Goal: Task Accomplishment & Management: Manage account settings

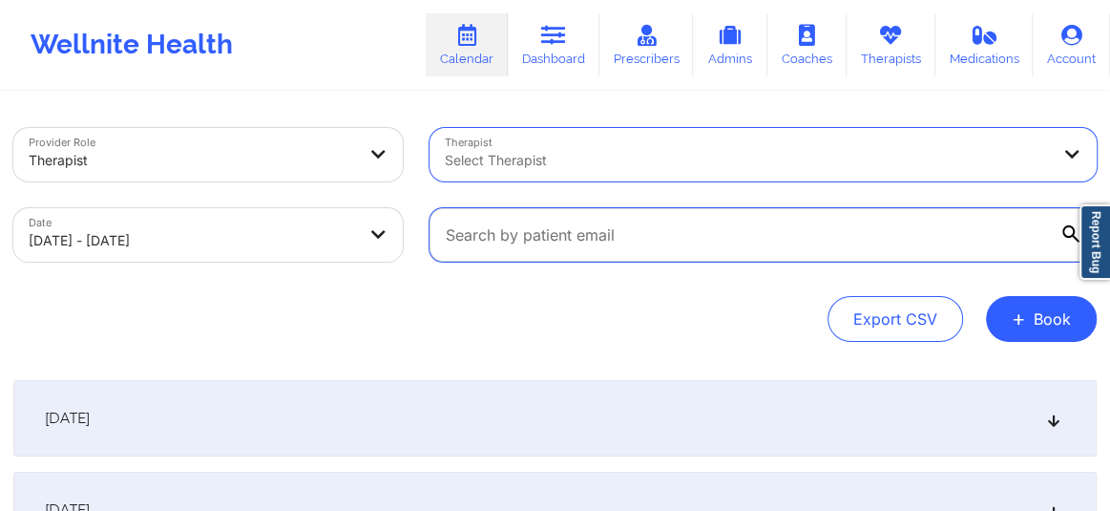
click at [580, 238] on input "text" at bounding box center [763, 234] width 667 height 53
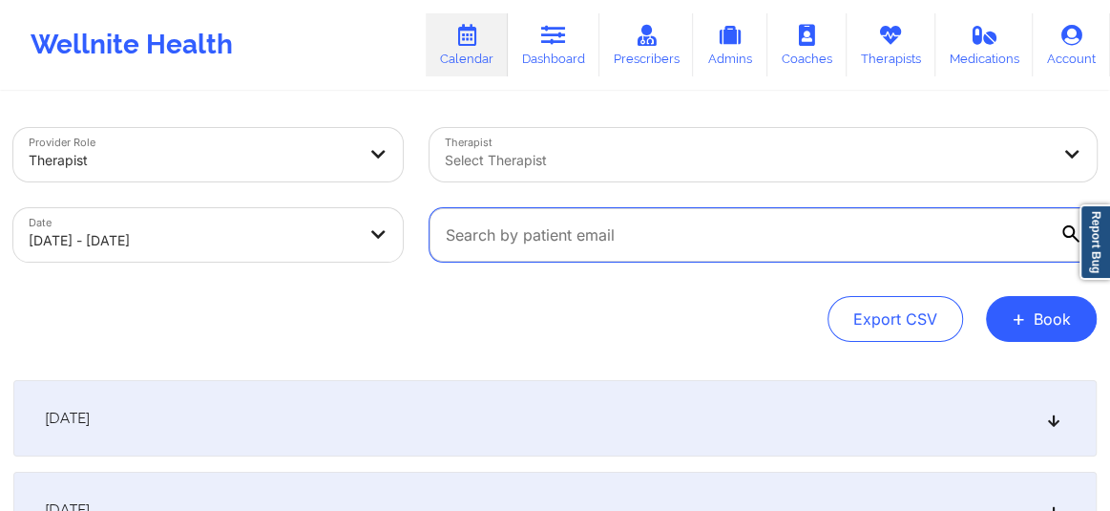
paste input "[PERSON_NAME]"
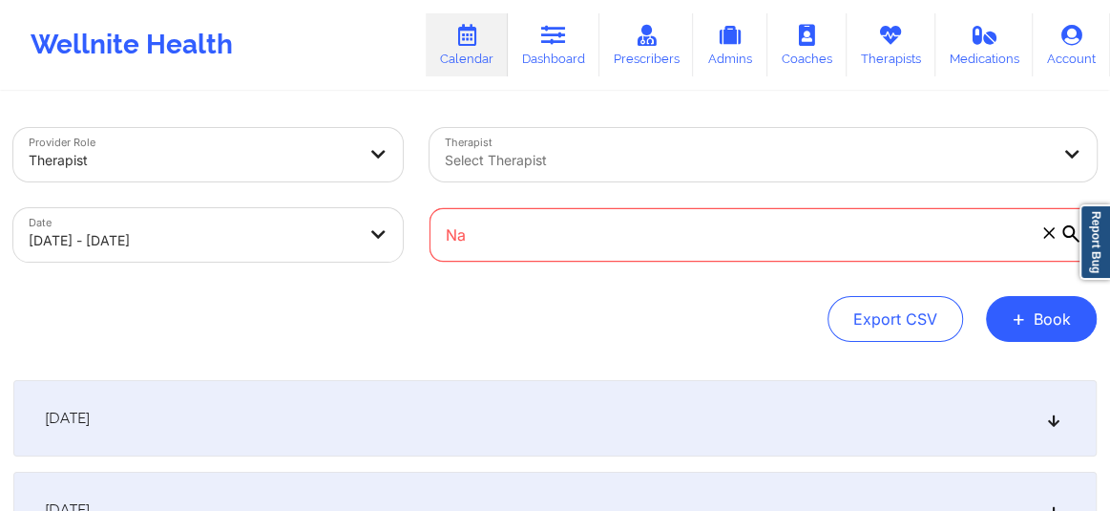
type input "N"
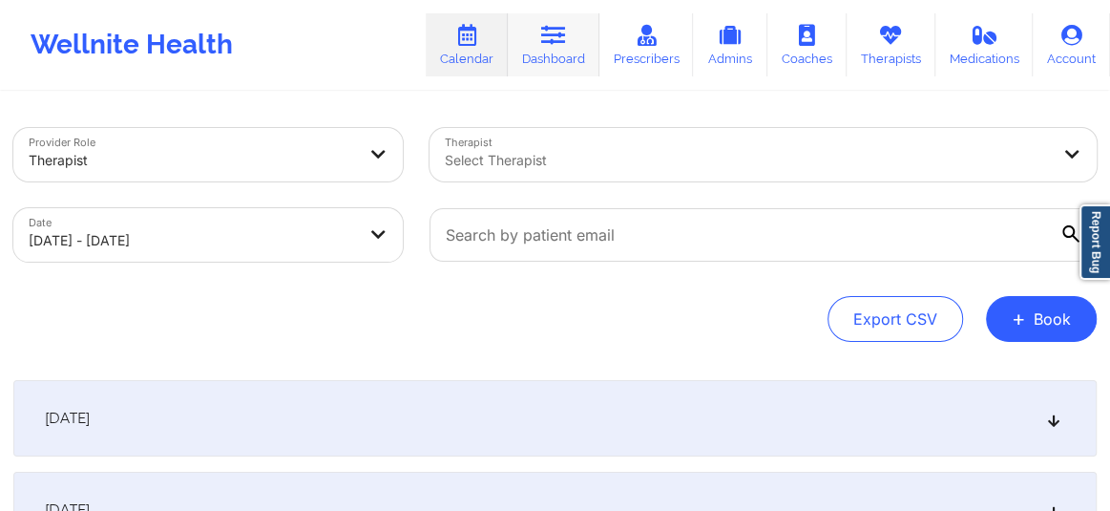
click at [538, 32] on link "Dashboard" at bounding box center [554, 44] width 92 height 63
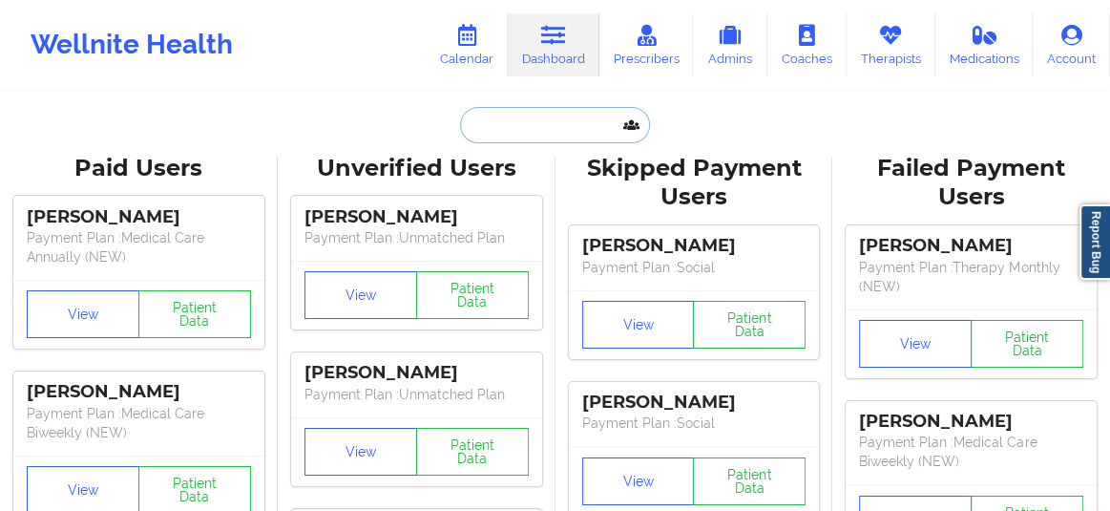
click at [508, 112] on input "text" at bounding box center [554, 125] width 189 height 36
paste input "[PERSON_NAME]"
type input "[PERSON_NAME]"
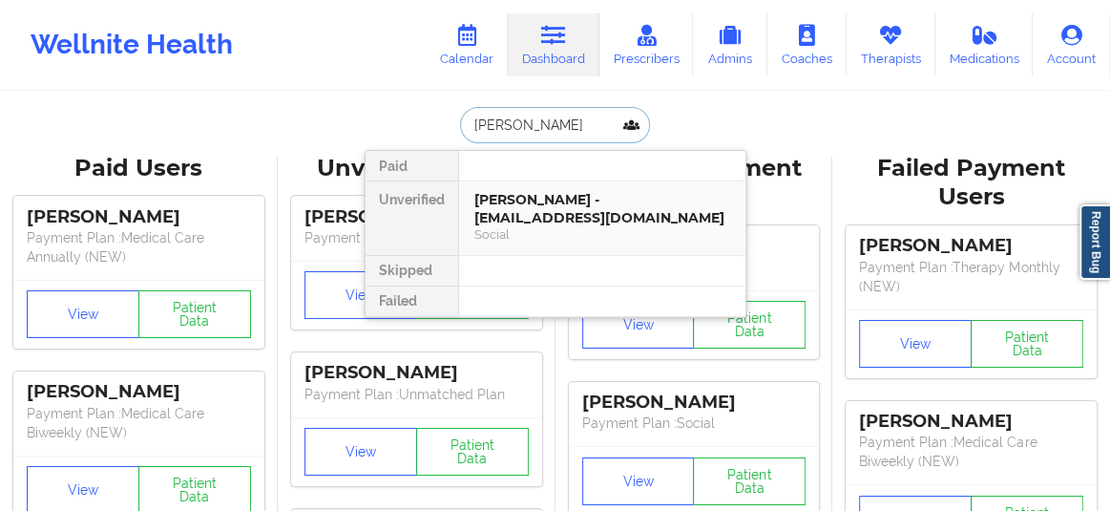
click at [517, 197] on div "[PERSON_NAME] - [EMAIL_ADDRESS][DOMAIN_NAME]" at bounding box center [602, 208] width 256 height 35
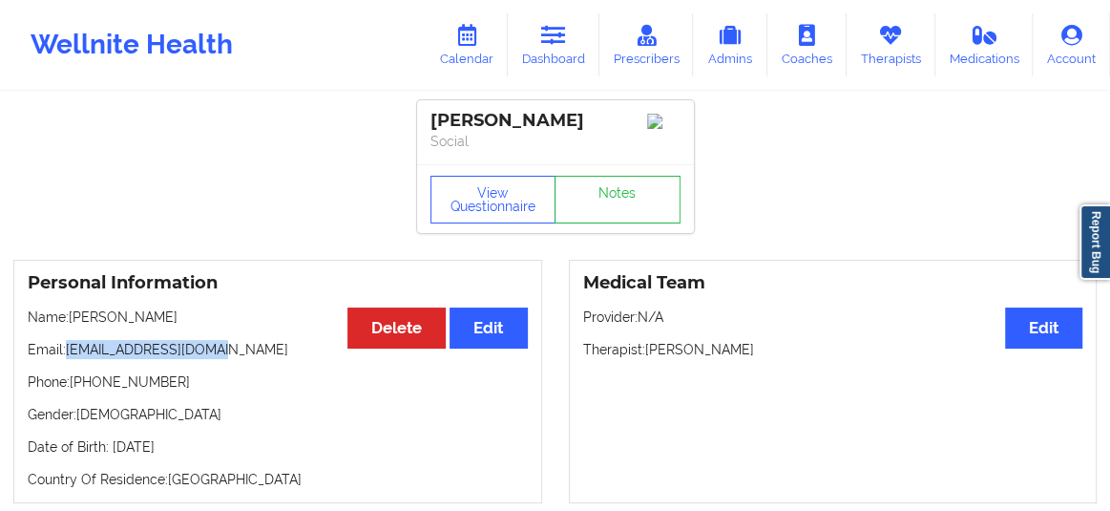
drag, startPoint x: 205, startPoint y: 354, endPoint x: 70, endPoint y: 356, distance: 135.6
click at [70, 356] on p "Email: nalinirao78@gmail.com" at bounding box center [278, 349] width 500 height 19
copy p "[EMAIL_ADDRESS][DOMAIN_NAME]"
click at [491, 49] on link "Calendar" at bounding box center [467, 44] width 82 height 63
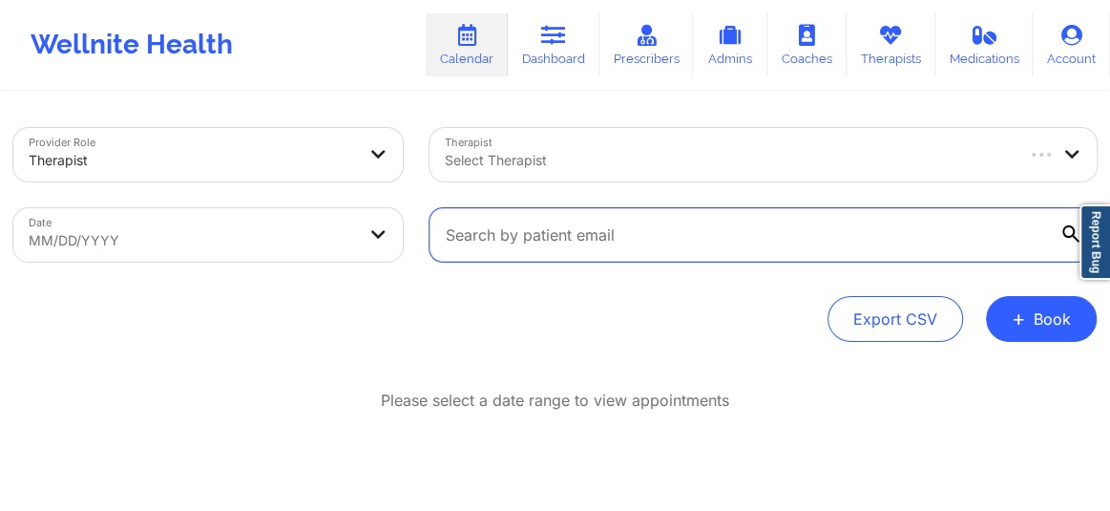
click at [602, 239] on input "text" at bounding box center [763, 234] width 667 height 53
paste input "[EMAIL_ADDRESS][DOMAIN_NAME]"
type input "[EMAIL_ADDRESS][DOMAIN_NAME]"
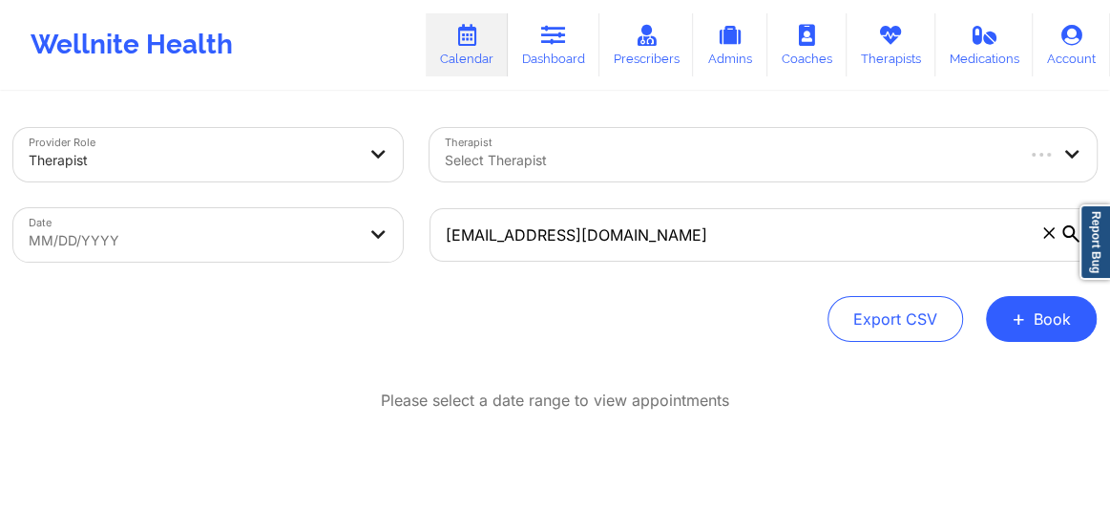
click at [266, 241] on body "Wellnite Health Calendar Dashboard Prescribers Admins Coaches Therapists Medica…" at bounding box center [555, 255] width 1110 height 511
select select "2025-7"
select select "2025-8"
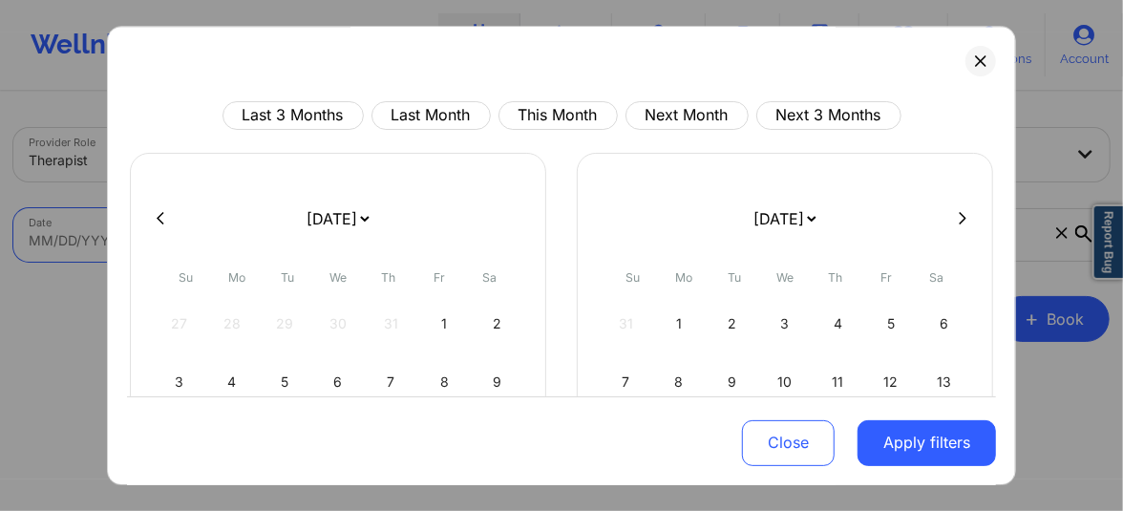
scroll to position [305, 0]
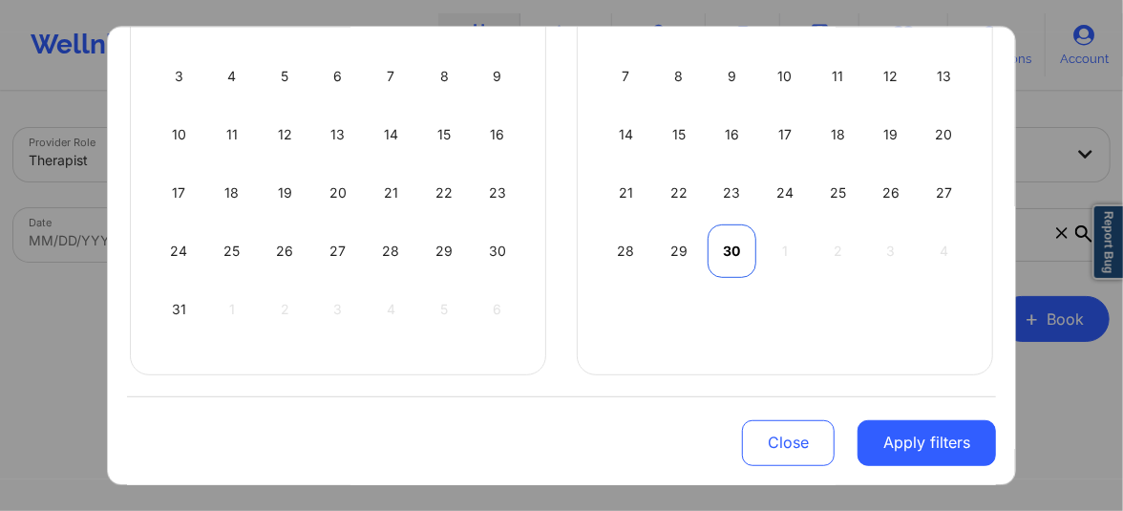
click at [735, 253] on div "30" at bounding box center [731, 250] width 49 height 53
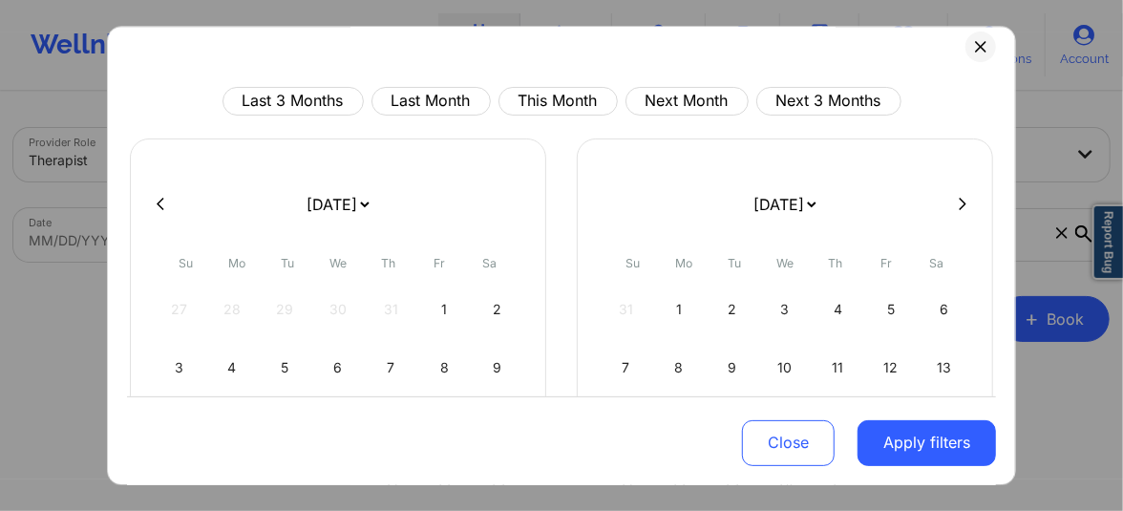
select select "2025-8"
select select "2025-9"
select select "2025-8"
select select "2025-9"
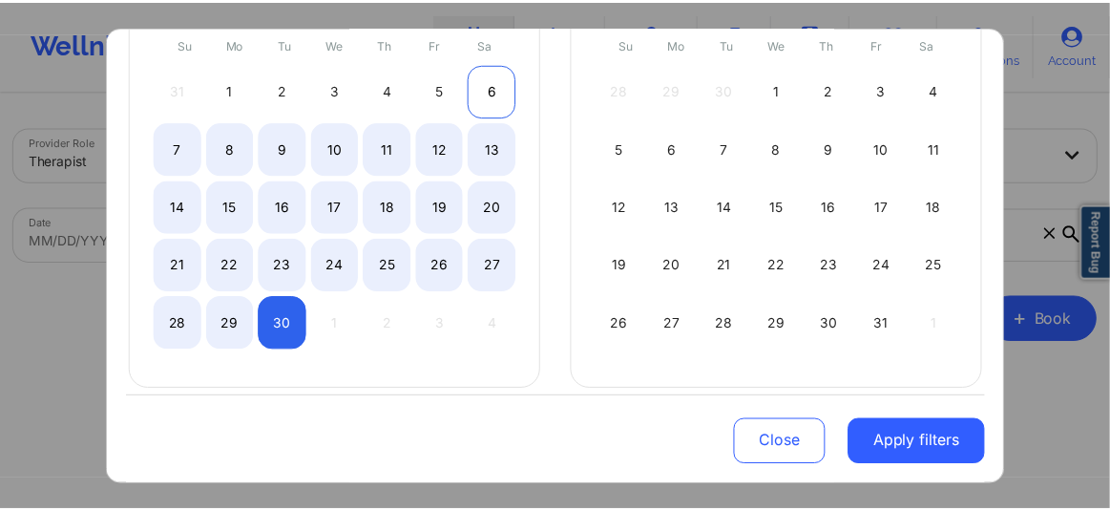
scroll to position [247, 0]
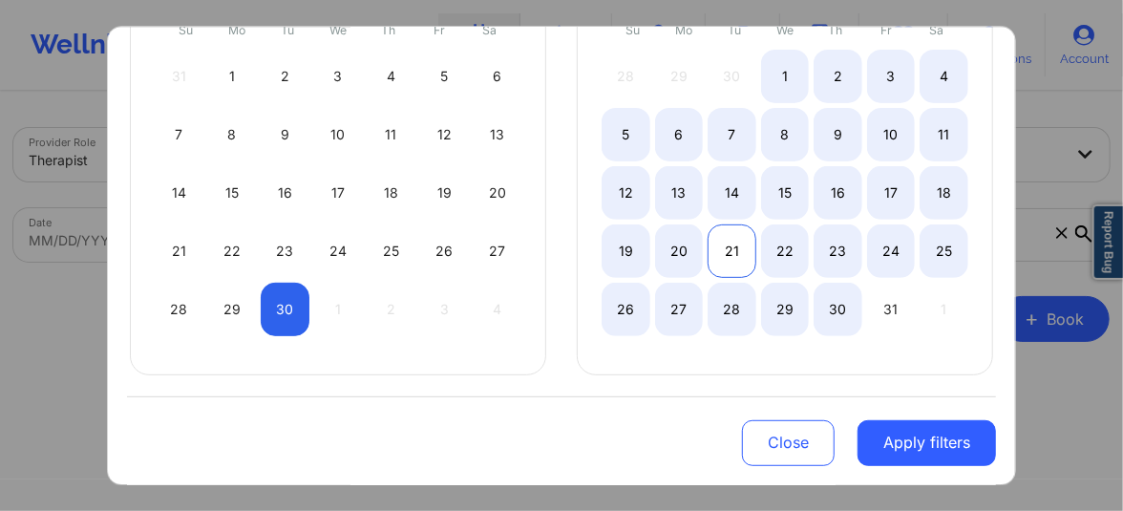
select select "2025-8"
select select "2025-9"
select select "2025-8"
select select "2025-9"
click at [830, 303] on div "30" at bounding box center [837, 309] width 49 height 53
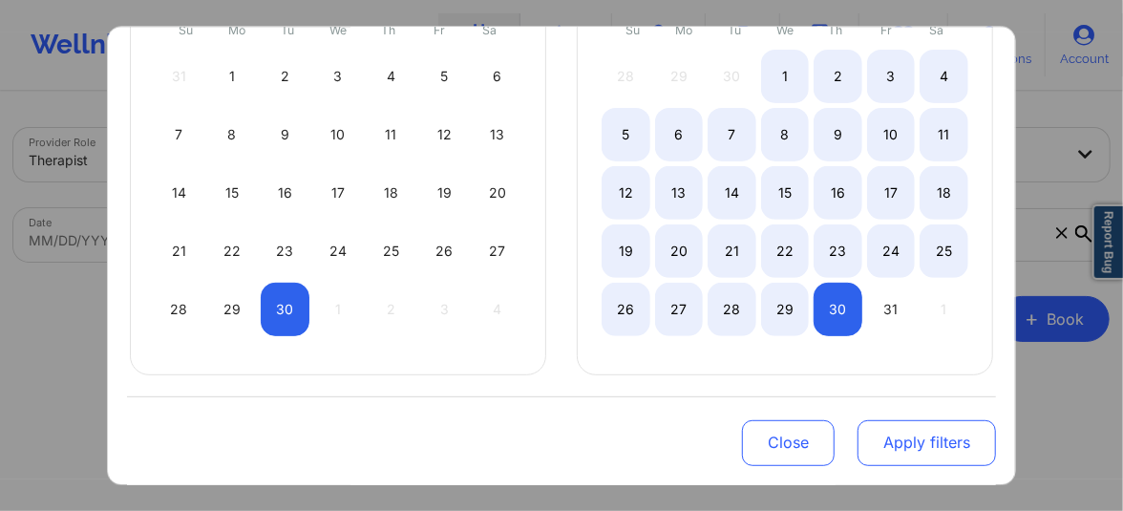
select select "2025-8"
select select "2025-9"
click at [907, 442] on button "Apply filters" at bounding box center [926, 442] width 138 height 46
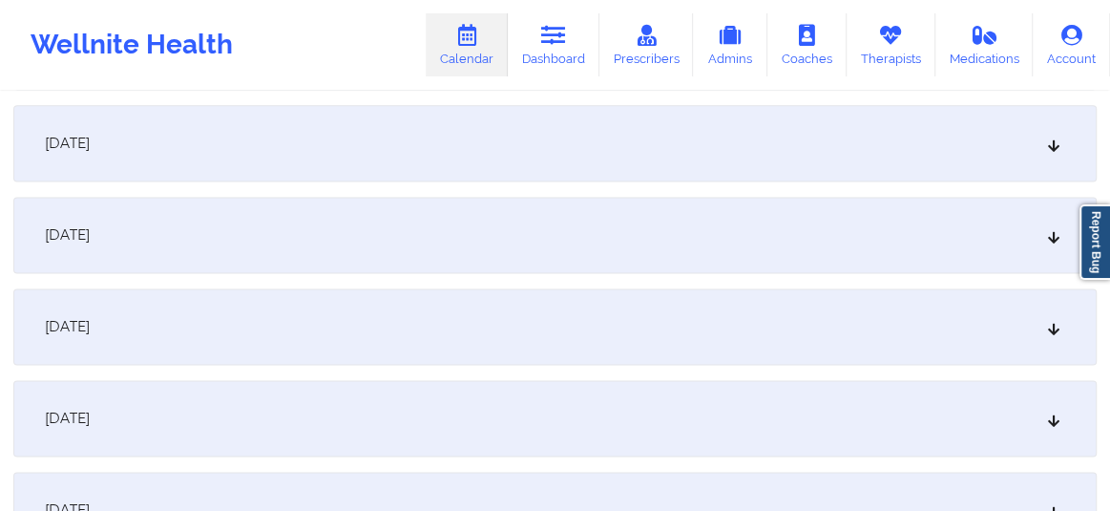
scroll to position [1417, 0]
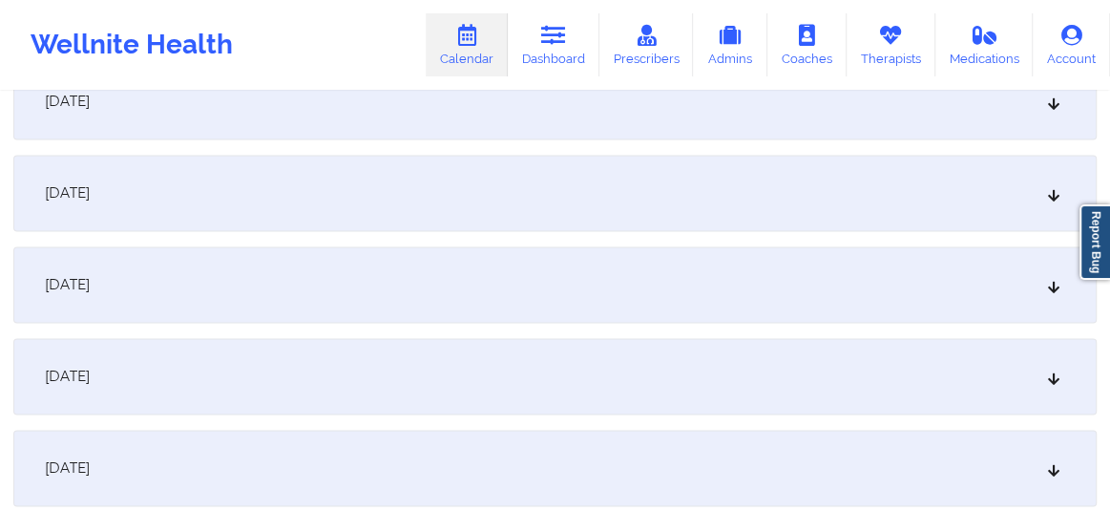
click at [1056, 381] on icon at bounding box center [1054, 375] width 16 height 13
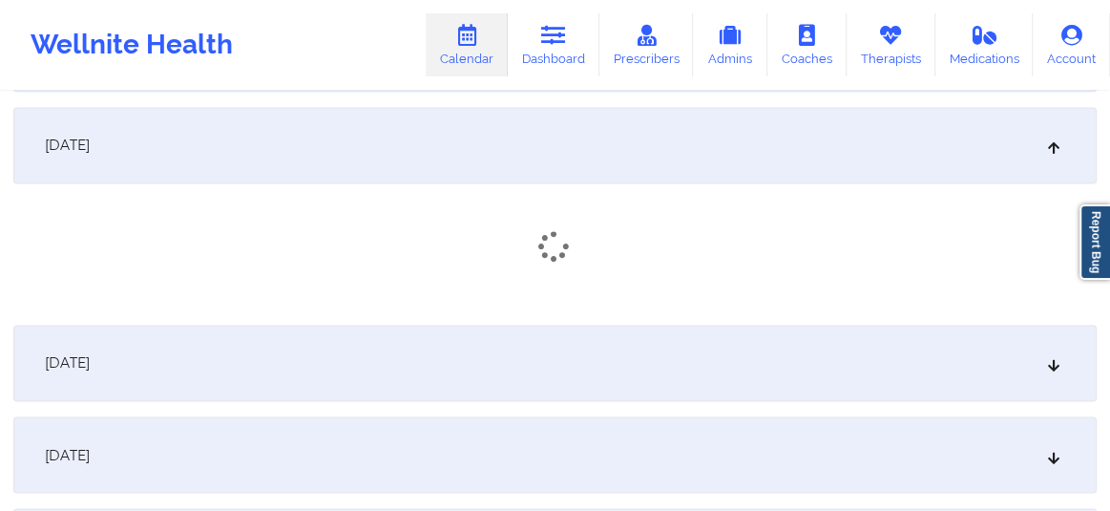
scroll to position [1648, 0]
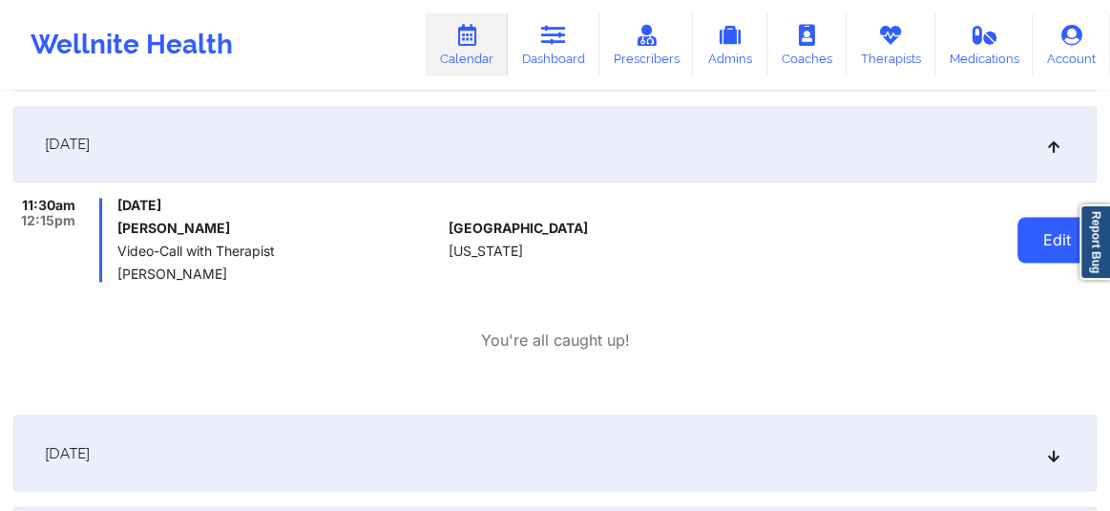
click at [1031, 237] on button "Edit" at bounding box center [1057, 240] width 79 height 46
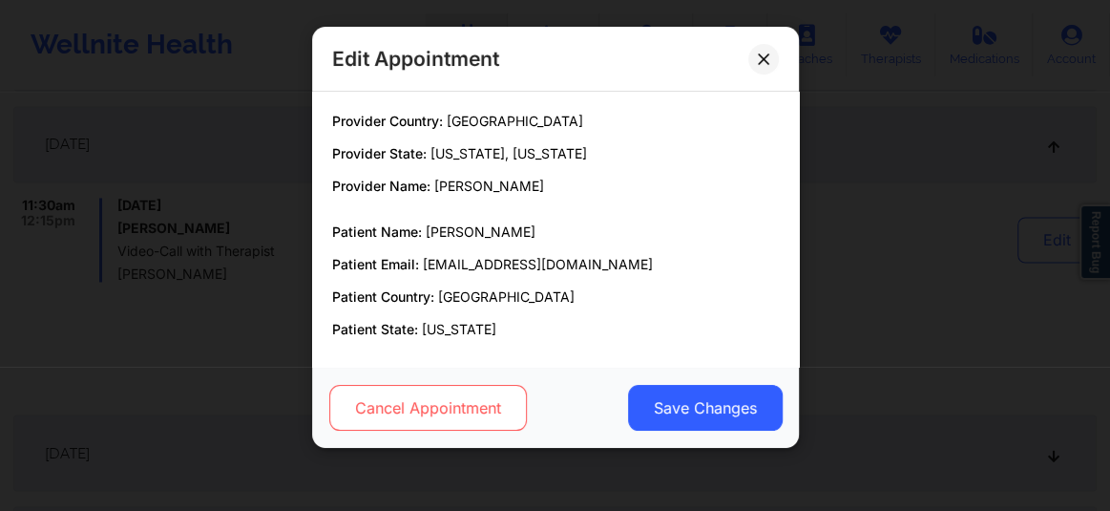
click at [459, 421] on button "Cancel Appointment" at bounding box center [427, 408] width 198 height 46
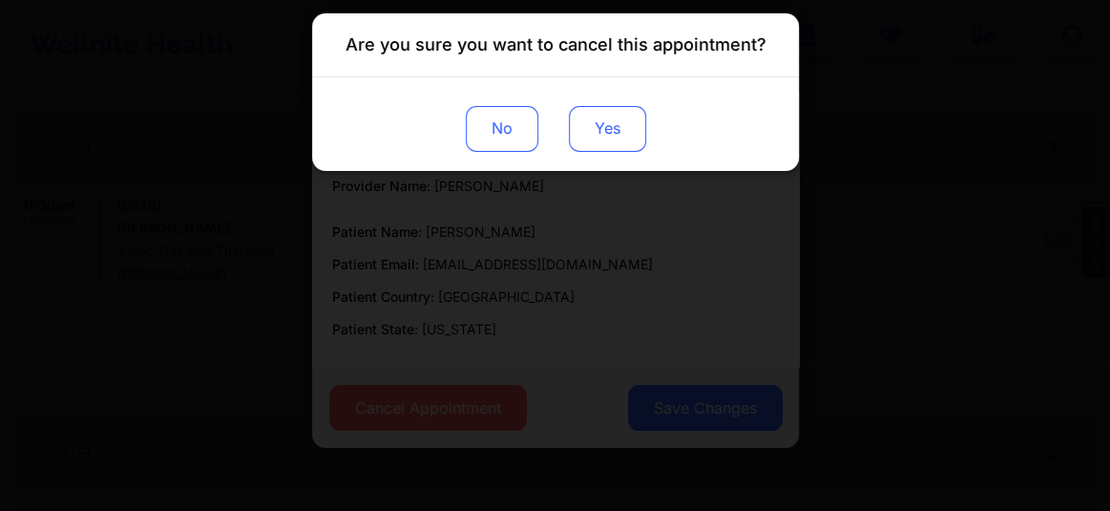
click at [614, 136] on button "Yes" at bounding box center [606, 129] width 77 height 46
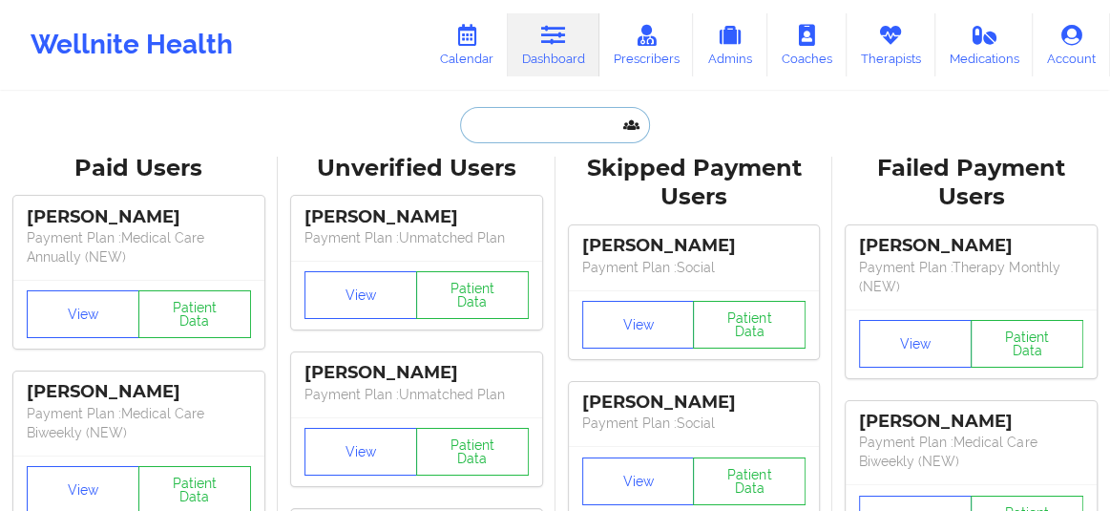
click at [484, 126] on input "text" at bounding box center [554, 125] width 189 height 36
paste input "[PERSON_NAME]"
type input "[PERSON_NAME]"
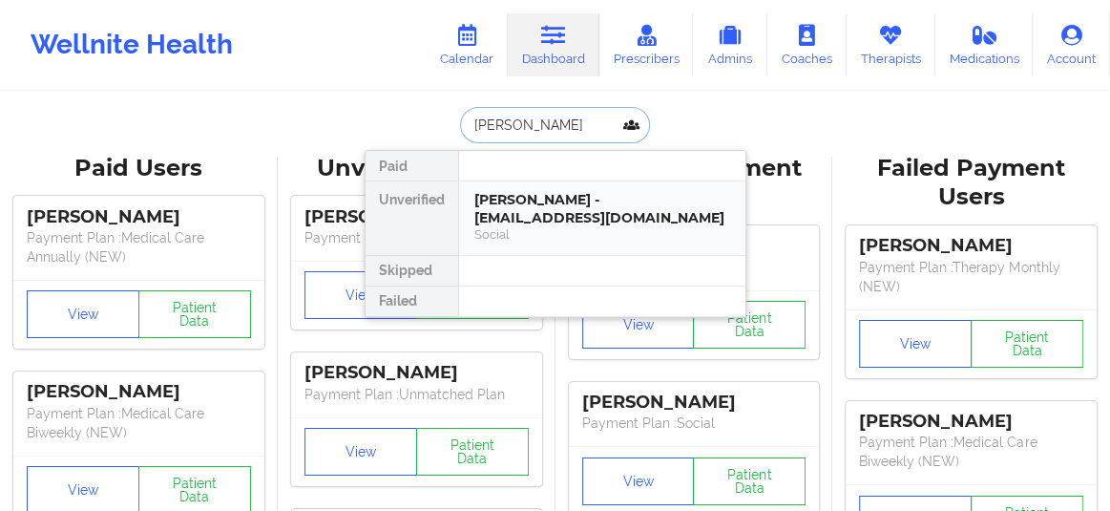
click at [489, 196] on div "[PERSON_NAME] - [EMAIL_ADDRESS][DOMAIN_NAME]" at bounding box center [602, 208] width 256 height 35
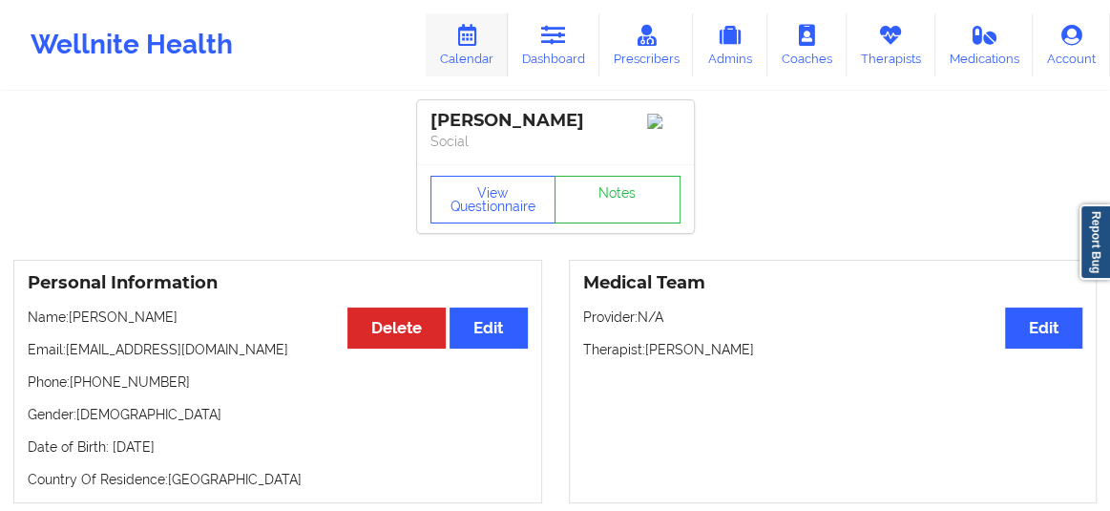
click at [472, 57] on link "Calendar" at bounding box center [467, 44] width 82 height 63
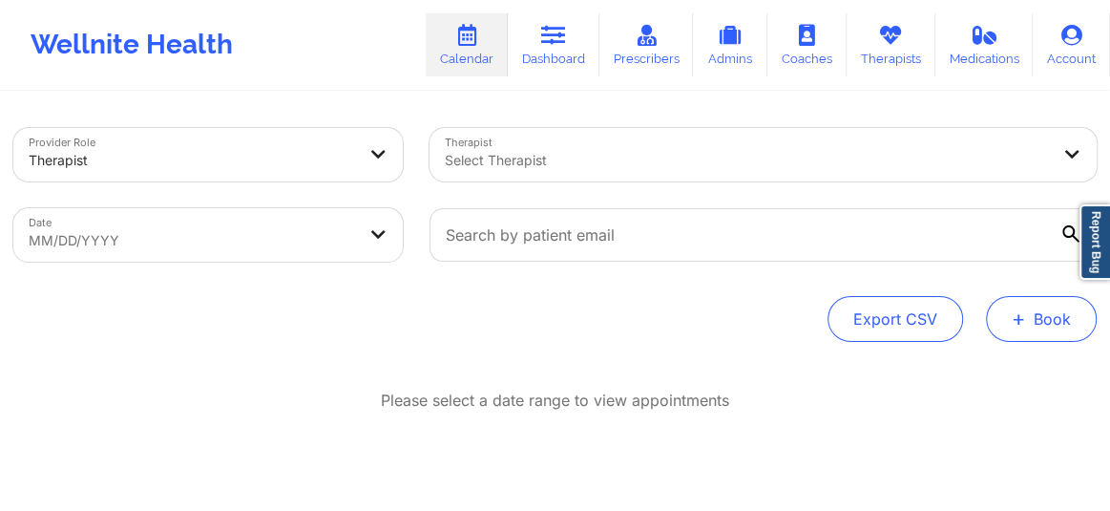
click at [1048, 340] on button "+ Book" at bounding box center [1041, 319] width 111 height 46
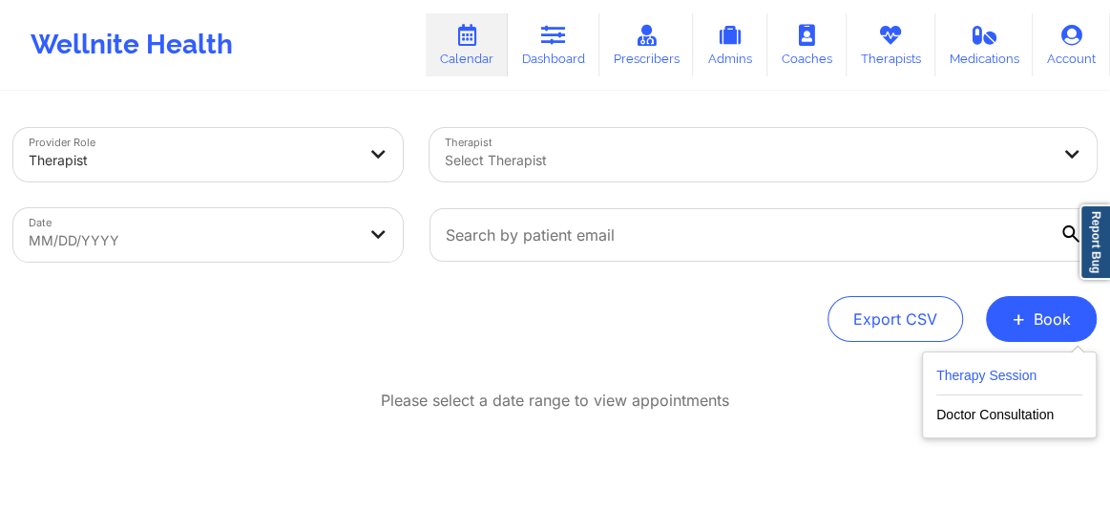
click at [989, 379] on button "Therapy Session" at bounding box center [1009, 379] width 146 height 31
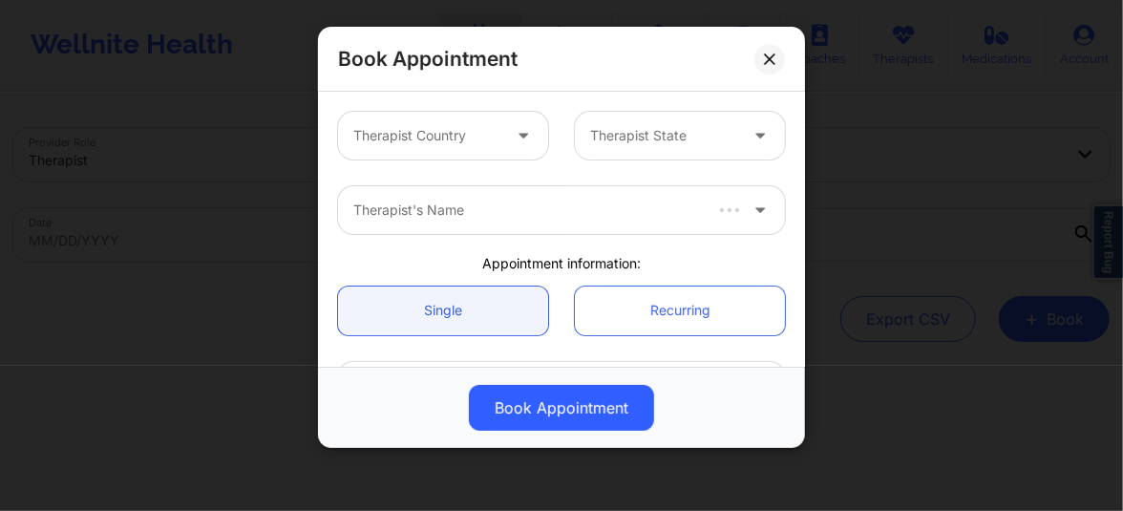
click at [488, 140] on div at bounding box center [426, 135] width 147 height 23
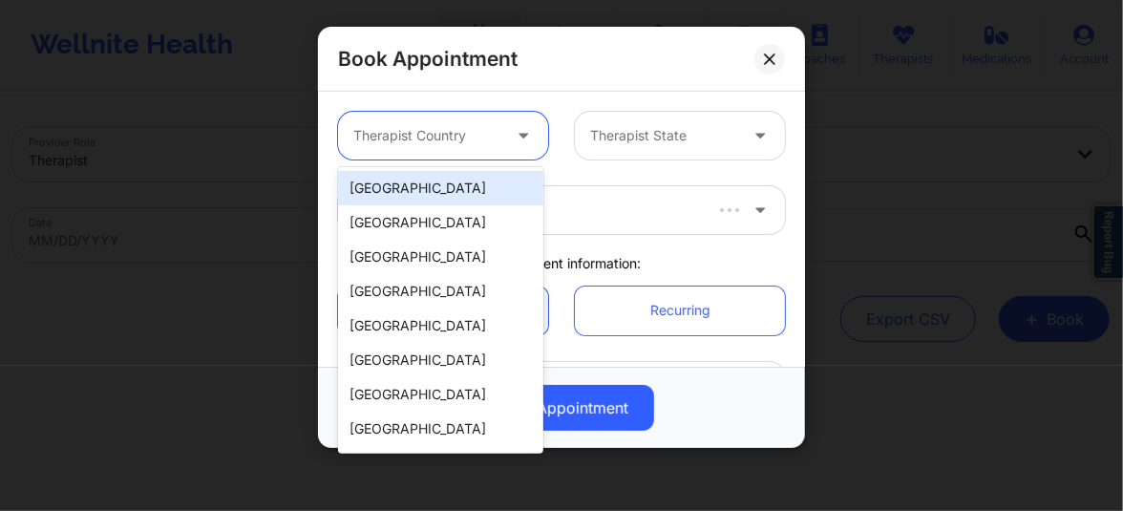
click at [423, 181] on div "[GEOGRAPHIC_DATA]" at bounding box center [440, 188] width 205 height 34
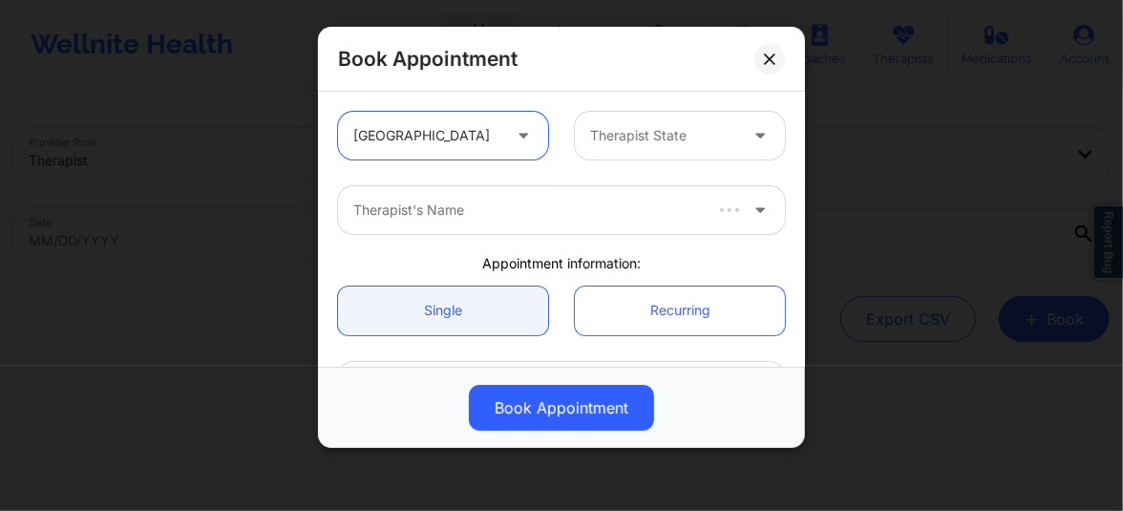
click at [630, 124] on div at bounding box center [663, 135] width 147 height 23
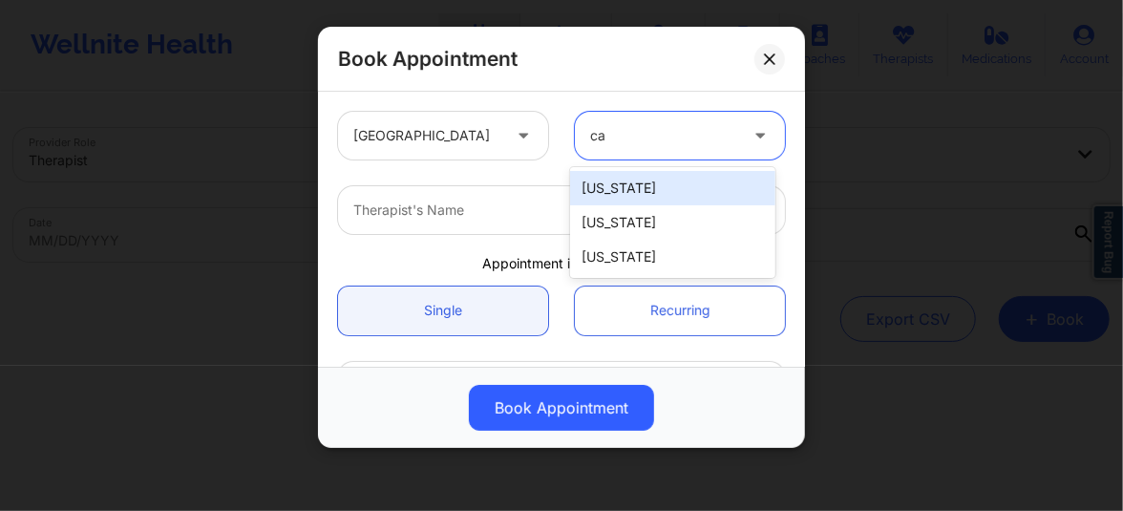
type input "cal"
click at [620, 175] on div "[US_STATE]" at bounding box center [672, 188] width 205 height 34
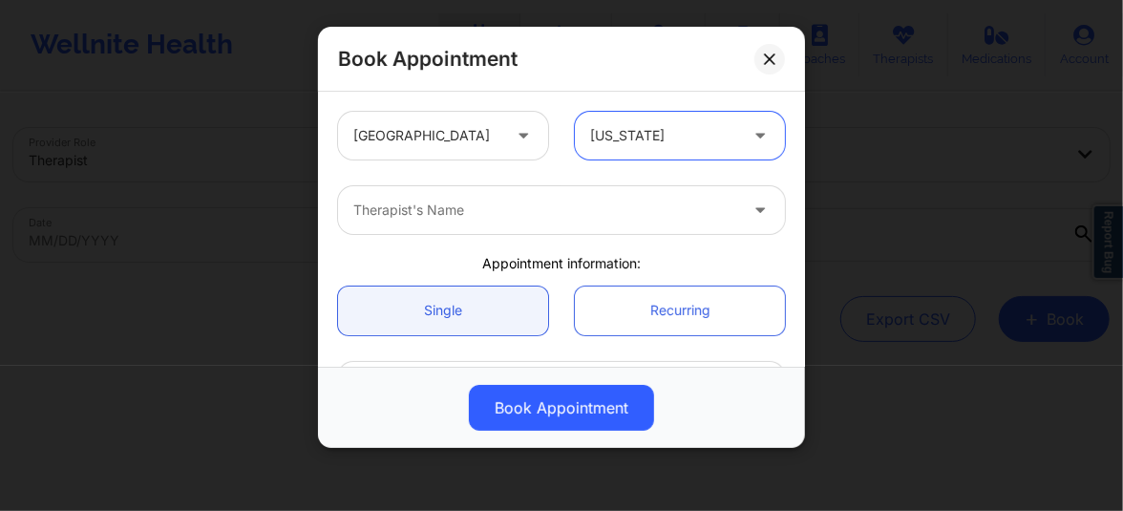
click at [526, 209] on div at bounding box center [545, 210] width 384 height 23
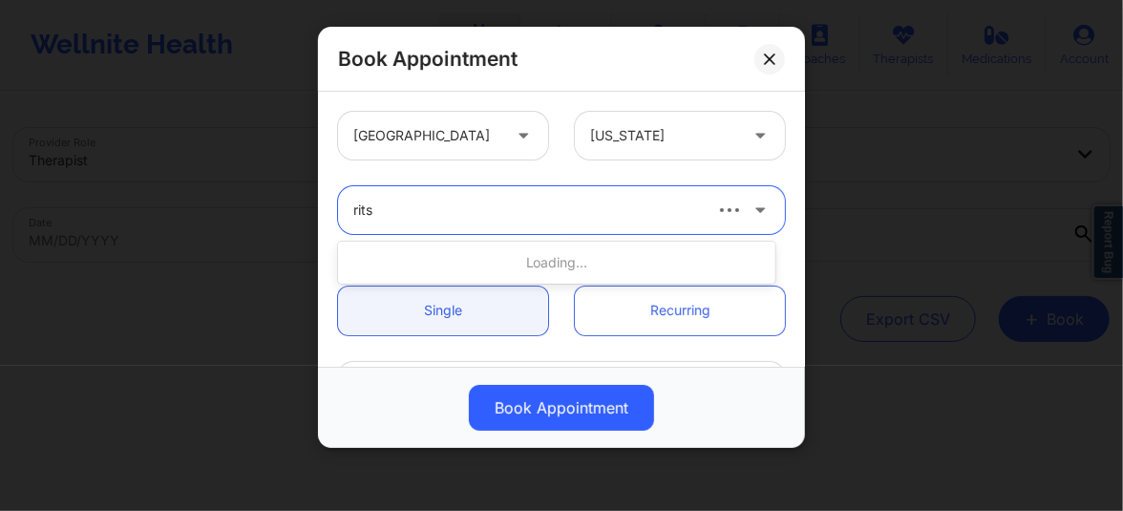
type input "ritsa"
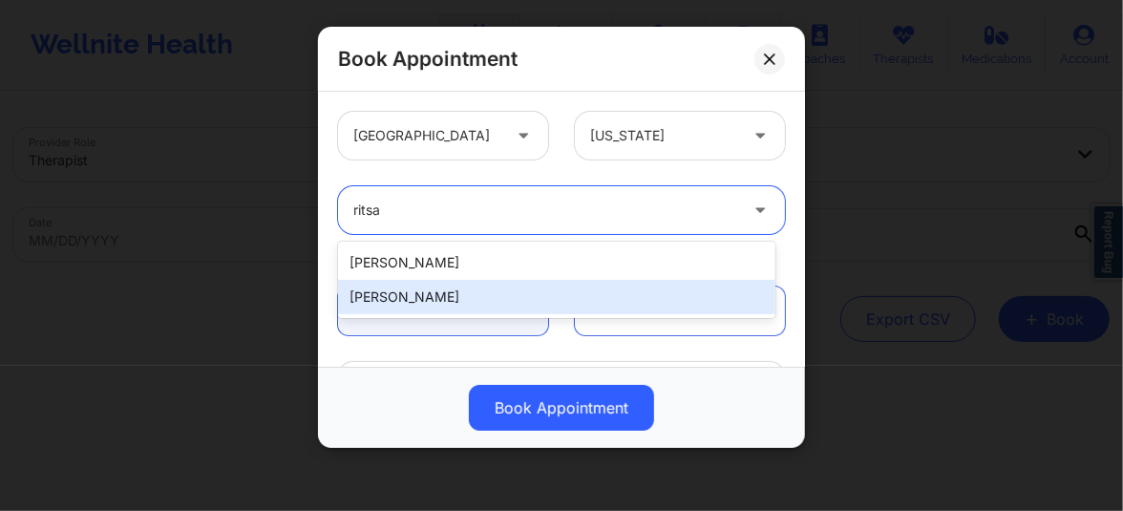
click at [457, 290] on div "[PERSON_NAME]" at bounding box center [556, 297] width 437 height 34
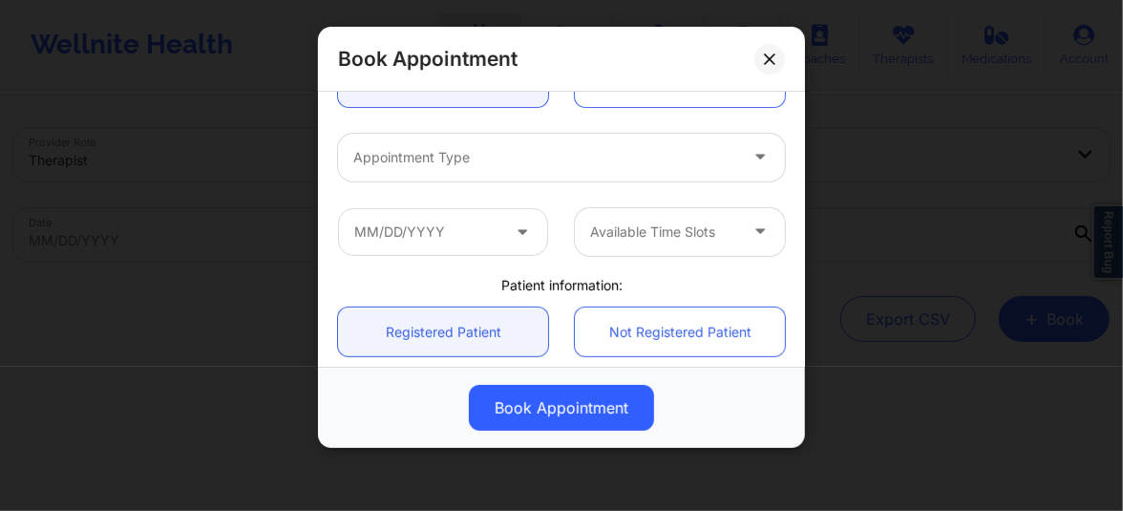
scroll to position [201, 0]
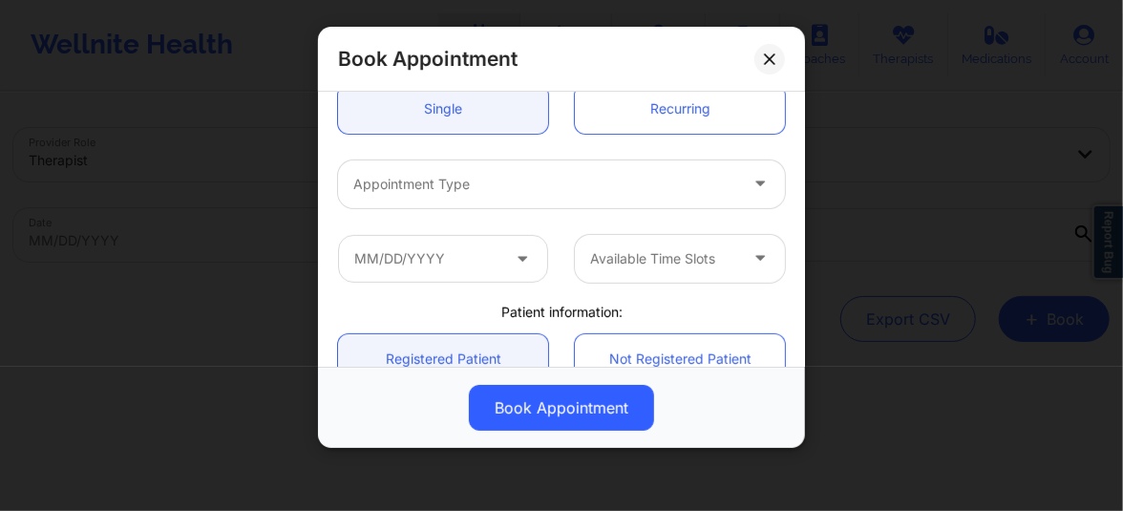
click at [437, 191] on div at bounding box center [545, 184] width 384 height 23
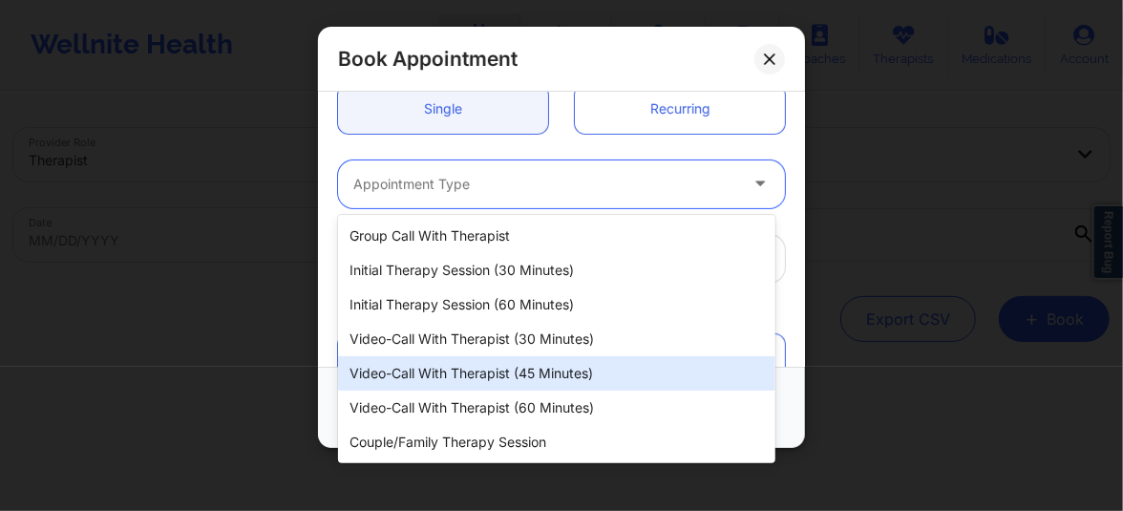
click at [508, 375] on div "Video-Call with Therapist (45 minutes)" at bounding box center [556, 373] width 437 height 34
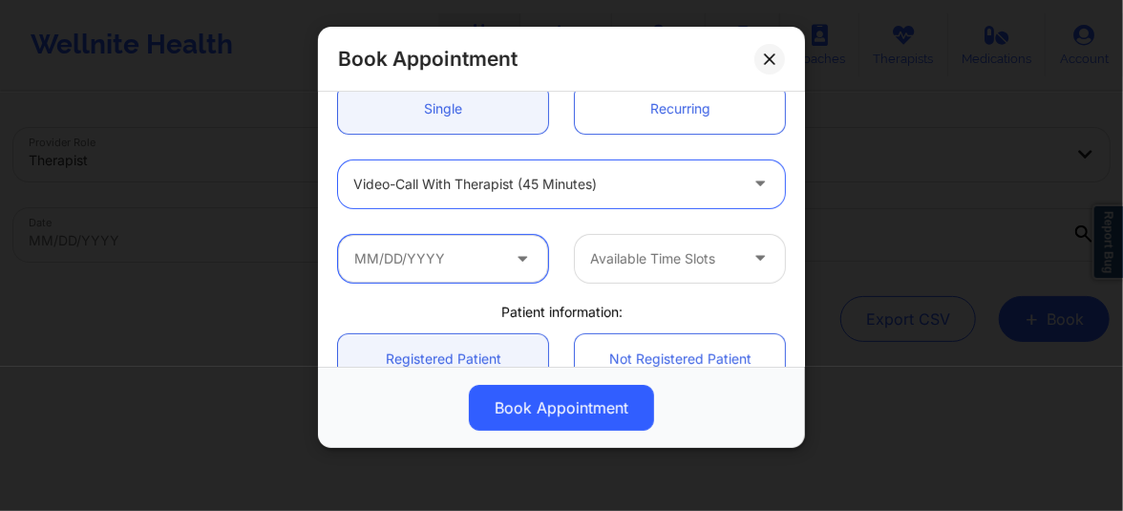
click at [486, 257] on input "text" at bounding box center [443, 259] width 210 height 48
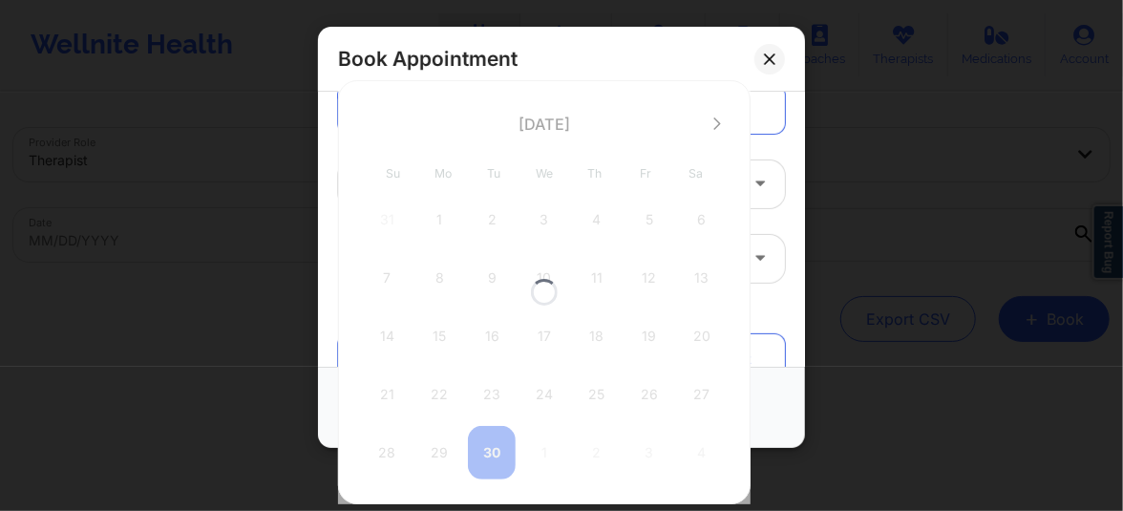
click at [716, 119] on div at bounding box center [544, 292] width 412 height 424
click at [720, 119] on icon at bounding box center [717, 123] width 8 height 14
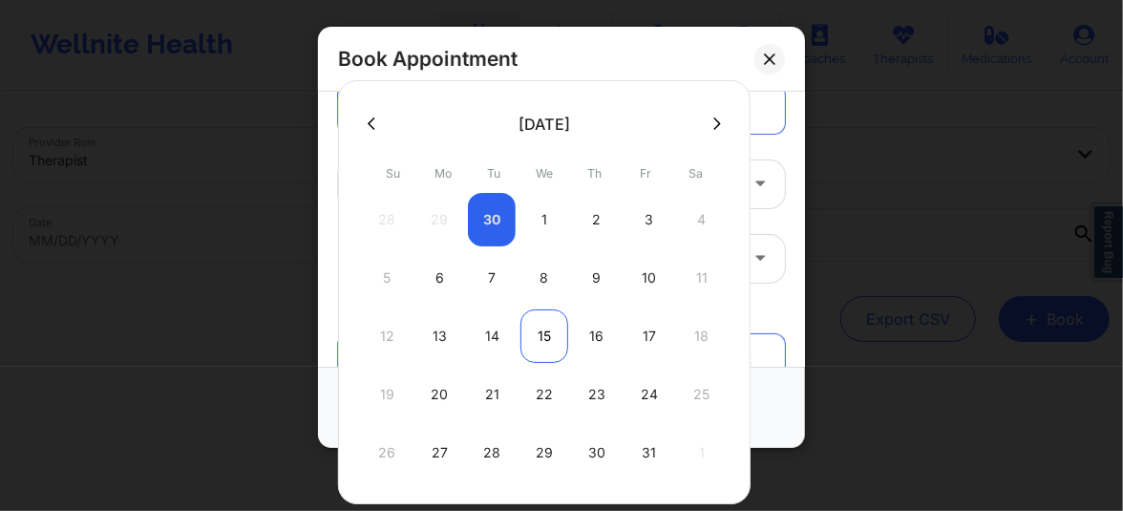
click at [535, 341] on div "15" at bounding box center [544, 335] width 48 height 53
type input "[DATE]"
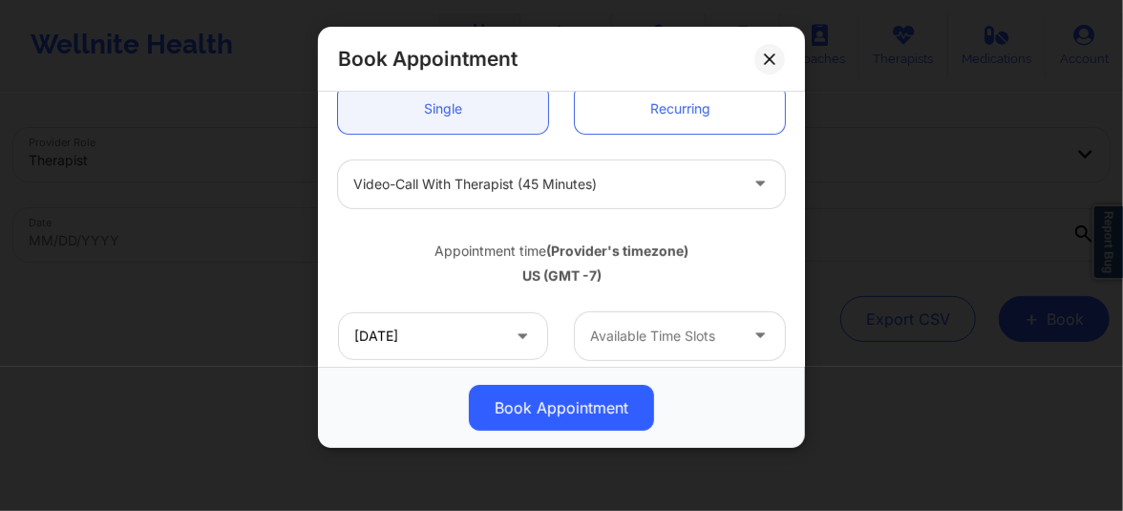
click at [617, 334] on div at bounding box center [663, 336] width 147 height 23
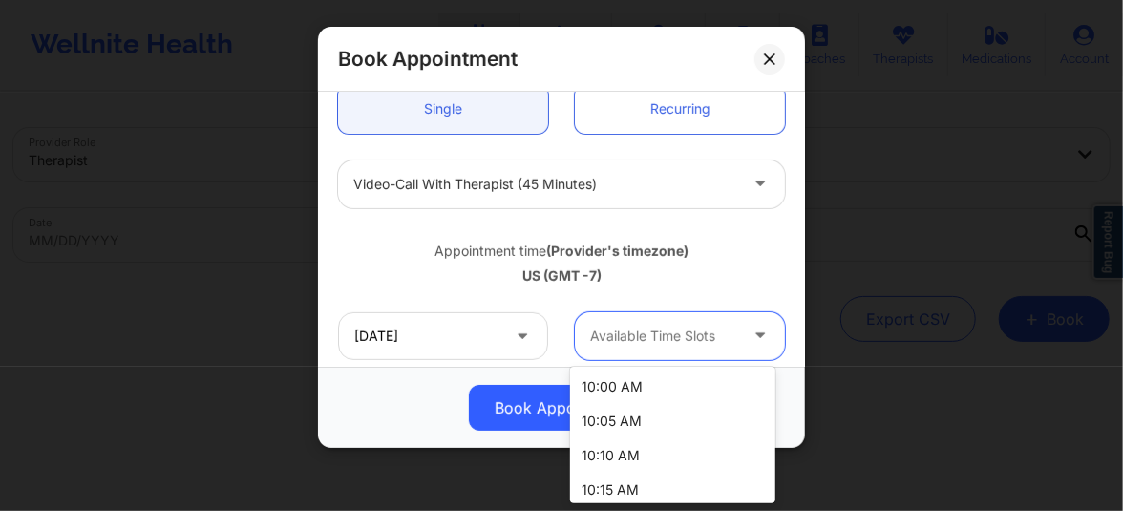
scroll to position [405, 0]
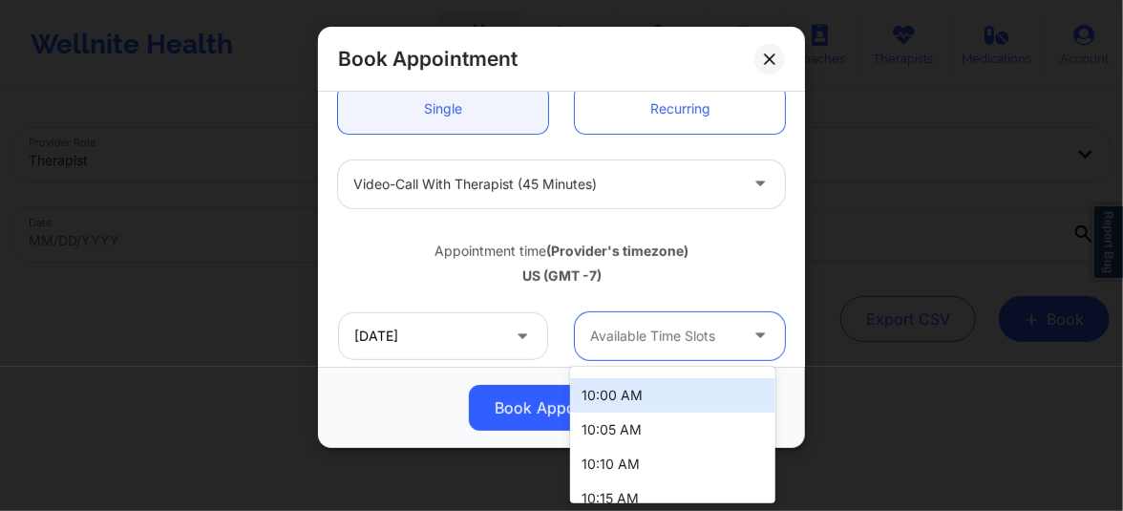
click at [604, 396] on div "10:00 AM" at bounding box center [672, 395] width 205 height 34
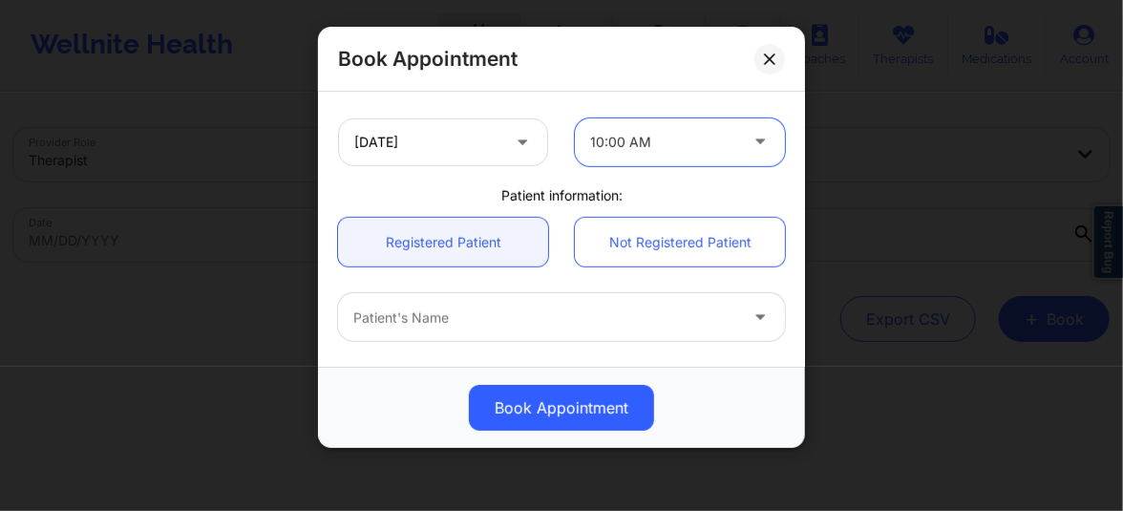
scroll to position [419, 0]
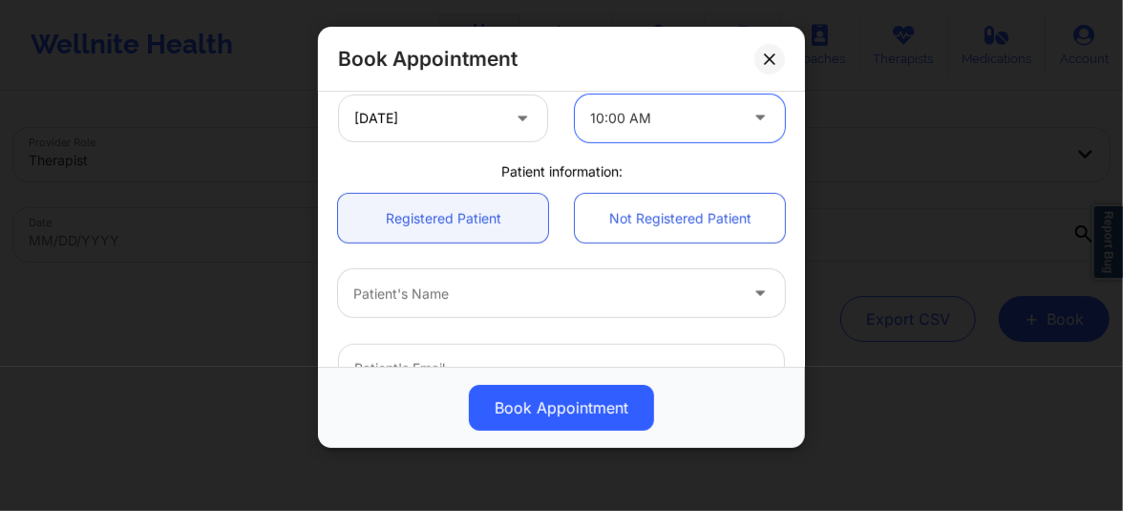
click at [432, 300] on div at bounding box center [545, 294] width 384 height 23
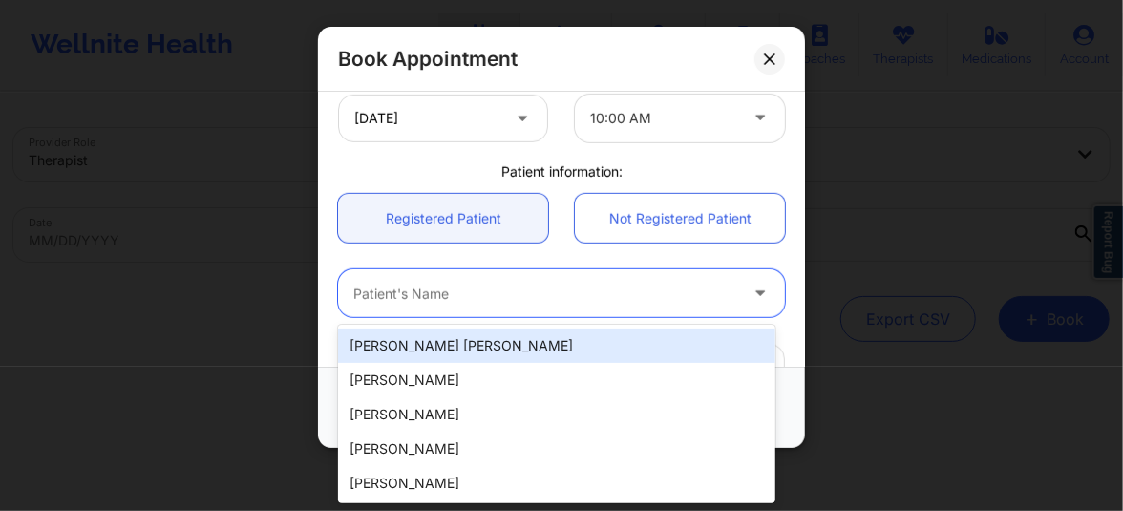
paste input "[EMAIL_ADDRESS][DOMAIN_NAME]"
type input "[EMAIL_ADDRESS][DOMAIN_NAME]"
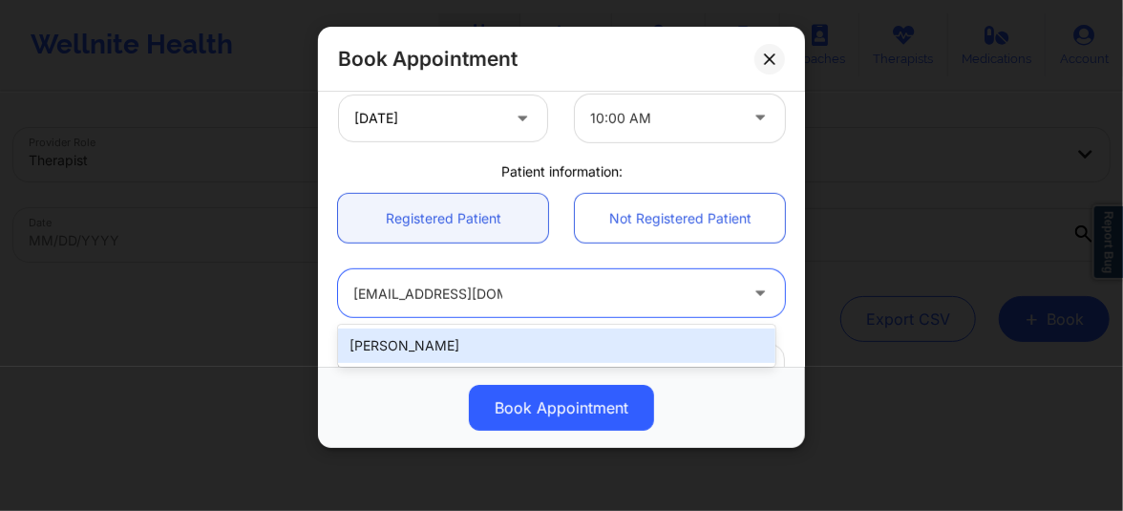
click at [417, 336] on div "[PERSON_NAME]" at bounding box center [556, 345] width 437 height 34
type input "[EMAIL_ADDRESS][DOMAIN_NAME]"
type input "[PHONE_NUMBER]"
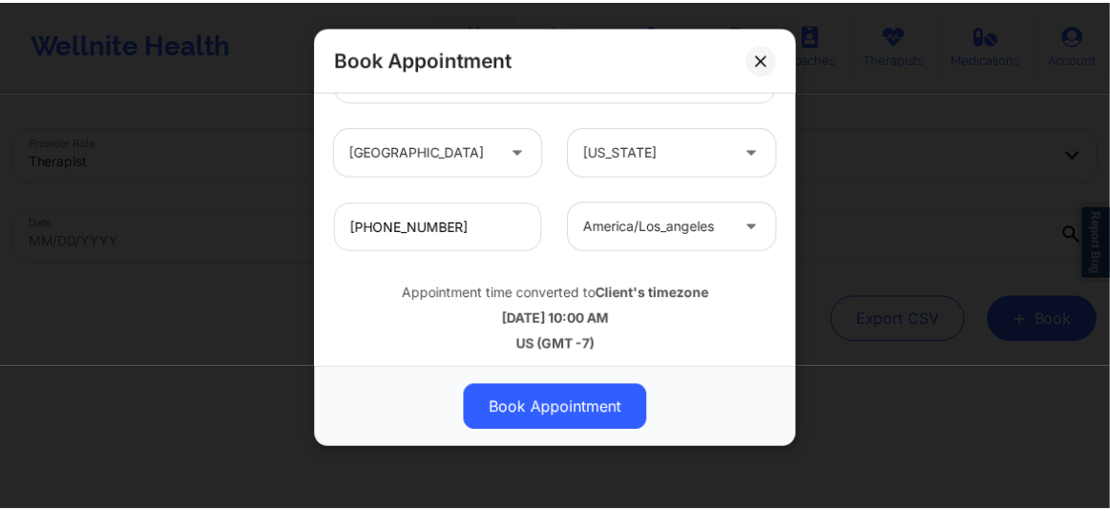
scroll to position [715, 0]
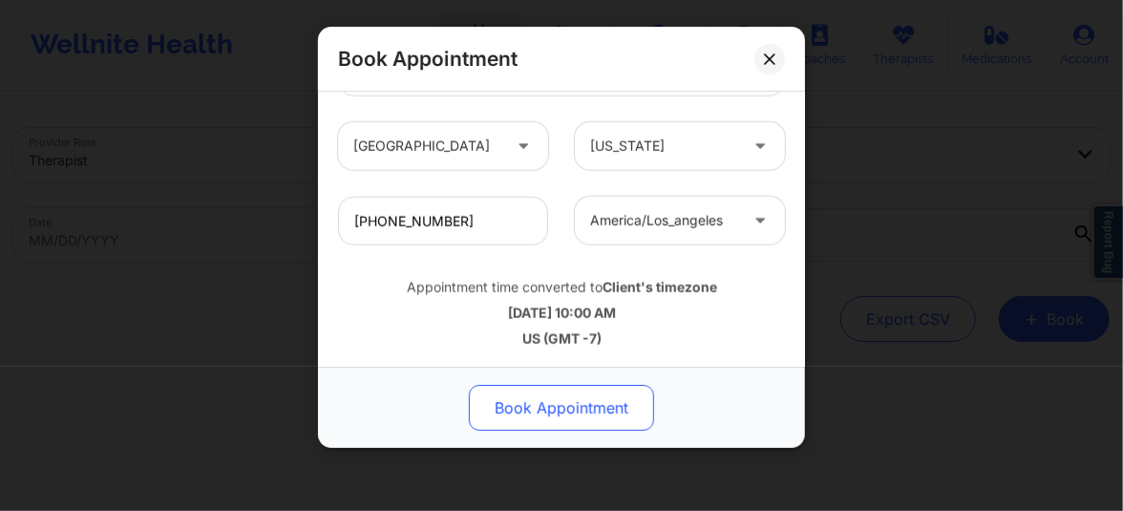
click at [538, 401] on button "Book Appointment" at bounding box center [561, 408] width 185 height 46
